Goal: Task Accomplishment & Management: Complete application form

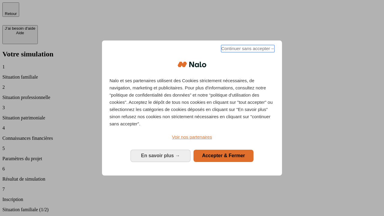
click at [247, 50] on span "Continuer sans accepter →" at bounding box center [247, 48] width 53 height 7
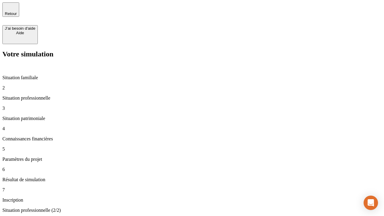
type input "30 000"
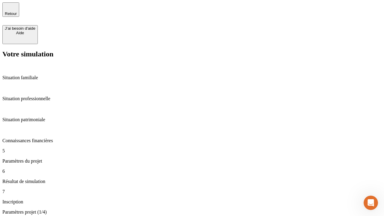
type input "25"
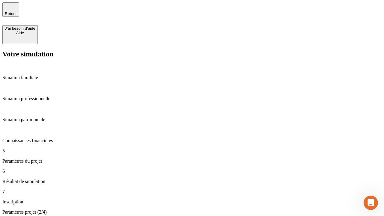
type input "1 000"
type input "640"
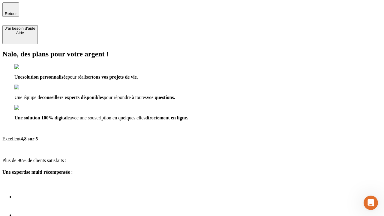
type input "[EMAIL_ADDRESS][PERSON_NAME][DOMAIN_NAME]"
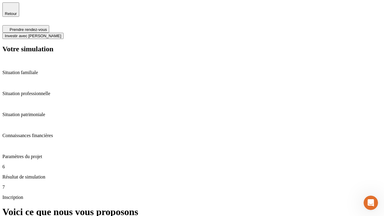
click at [61, 34] on span "Investir avec [PERSON_NAME]" at bounding box center [33, 36] width 56 height 5
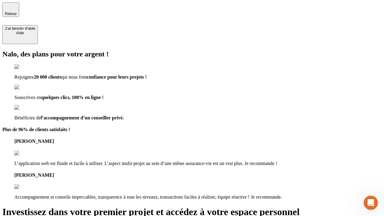
type input "[EMAIL_ADDRESS][PERSON_NAME][DOMAIN_NAME]"
